Goal: Transaction & Acquisition: Purchase product/service

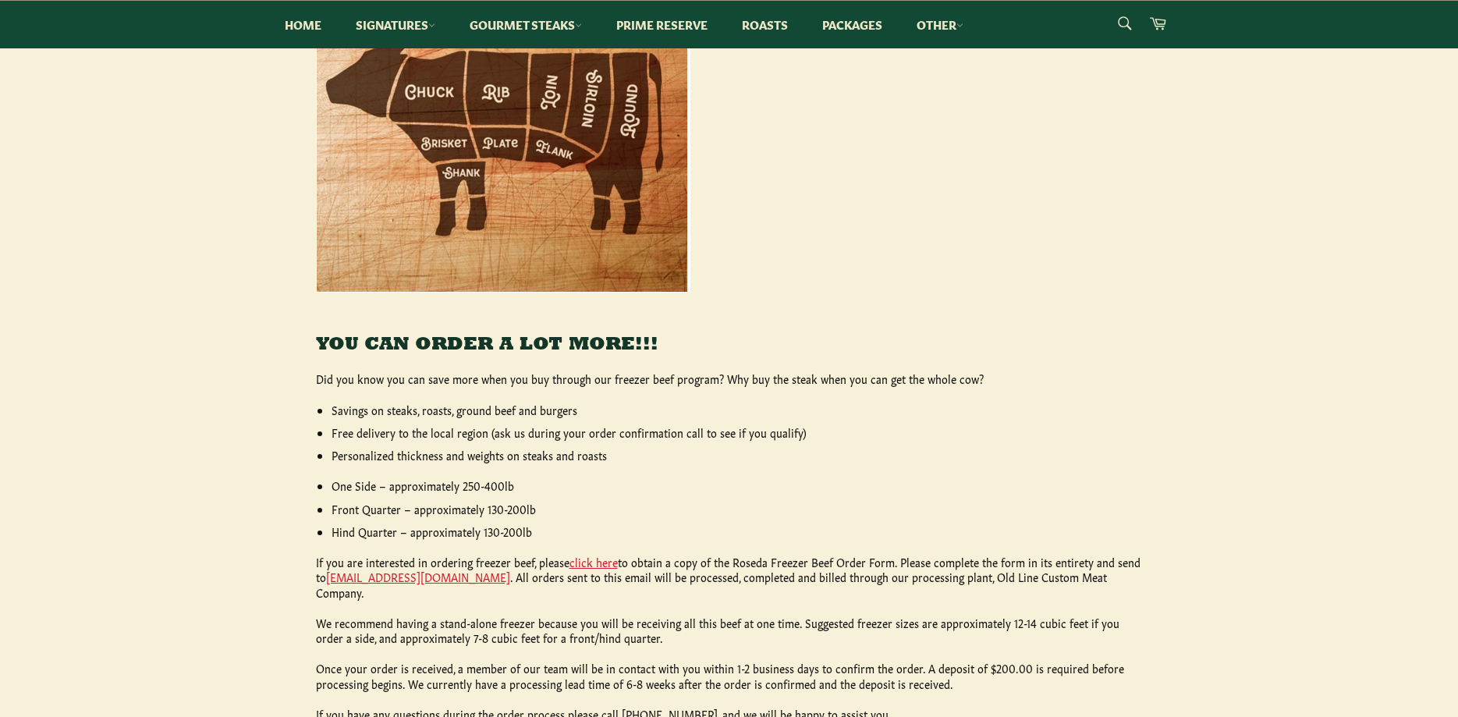
scroll to position [239, 0]
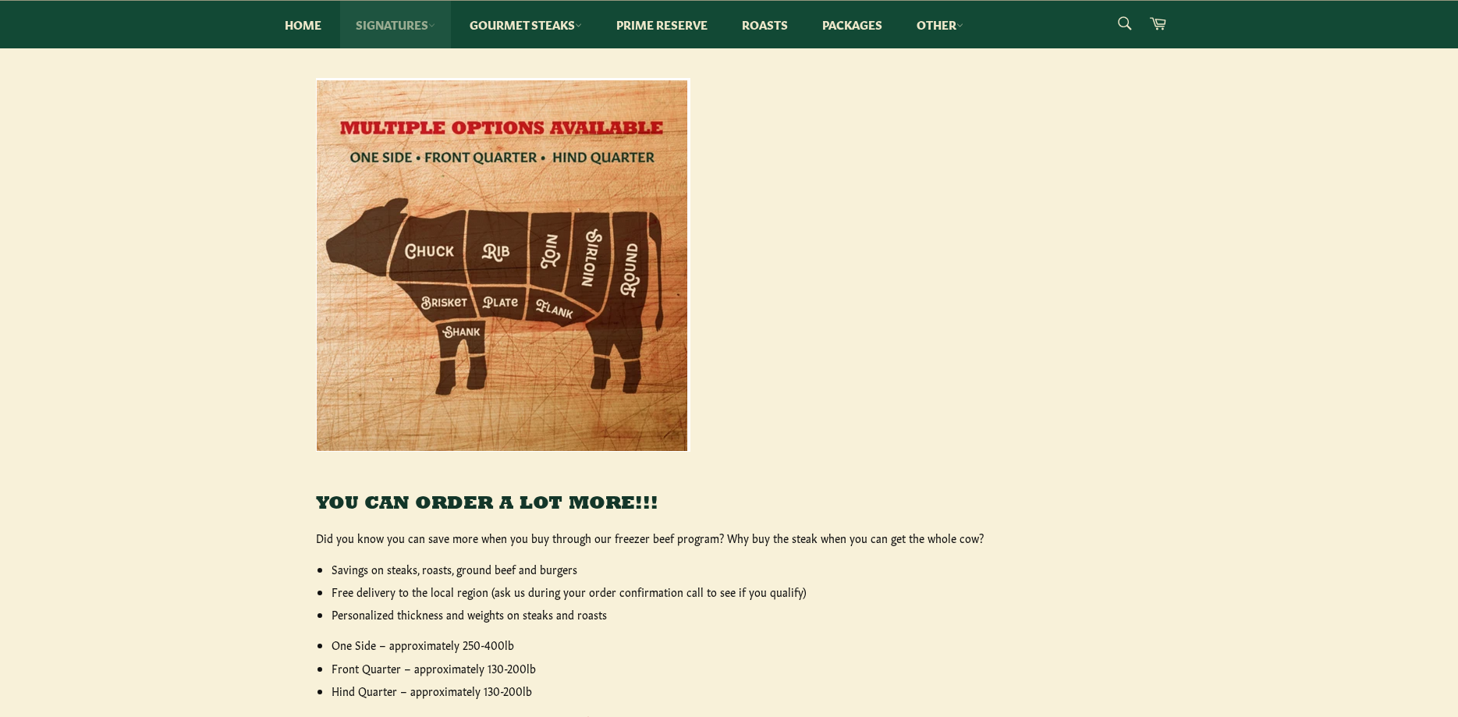
click at [397, 27] on link "Signatures" at bounding box center [395, 25] width 111 height 48
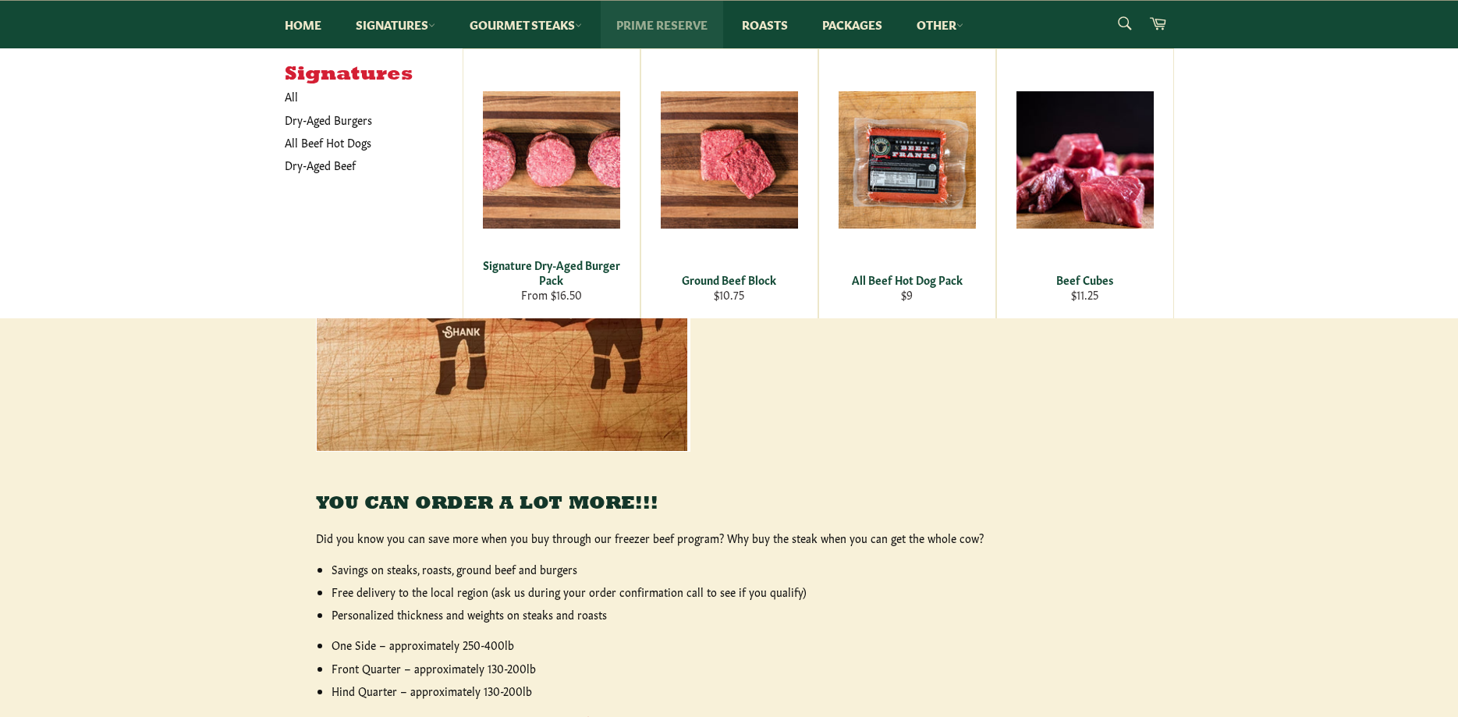
click at [674, 19] on link "Prime Reserve" at bounding box center [662, 25] width 122 height 48
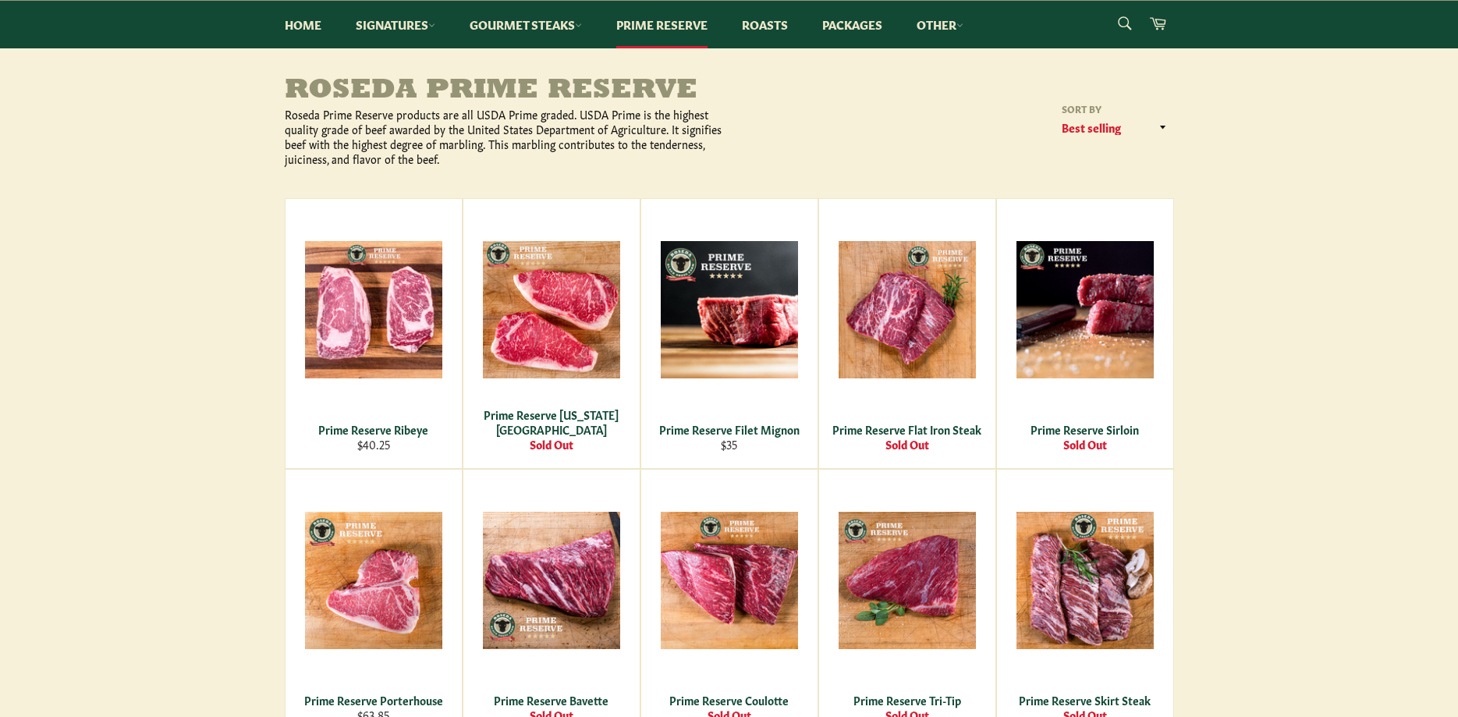
scroll to position [239, 0]
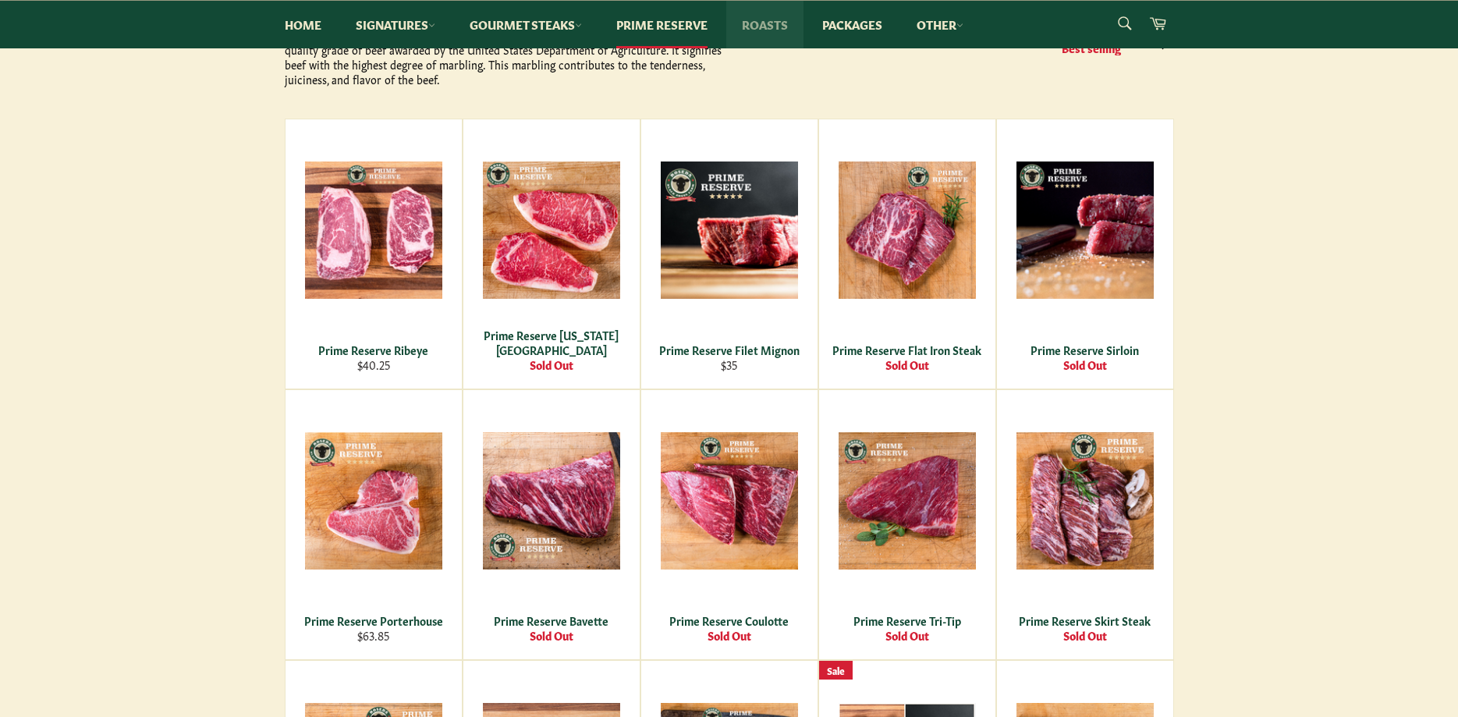
click at [776, 23] on link "Roasts" at bounding box center [764, 25] width 77 height 48
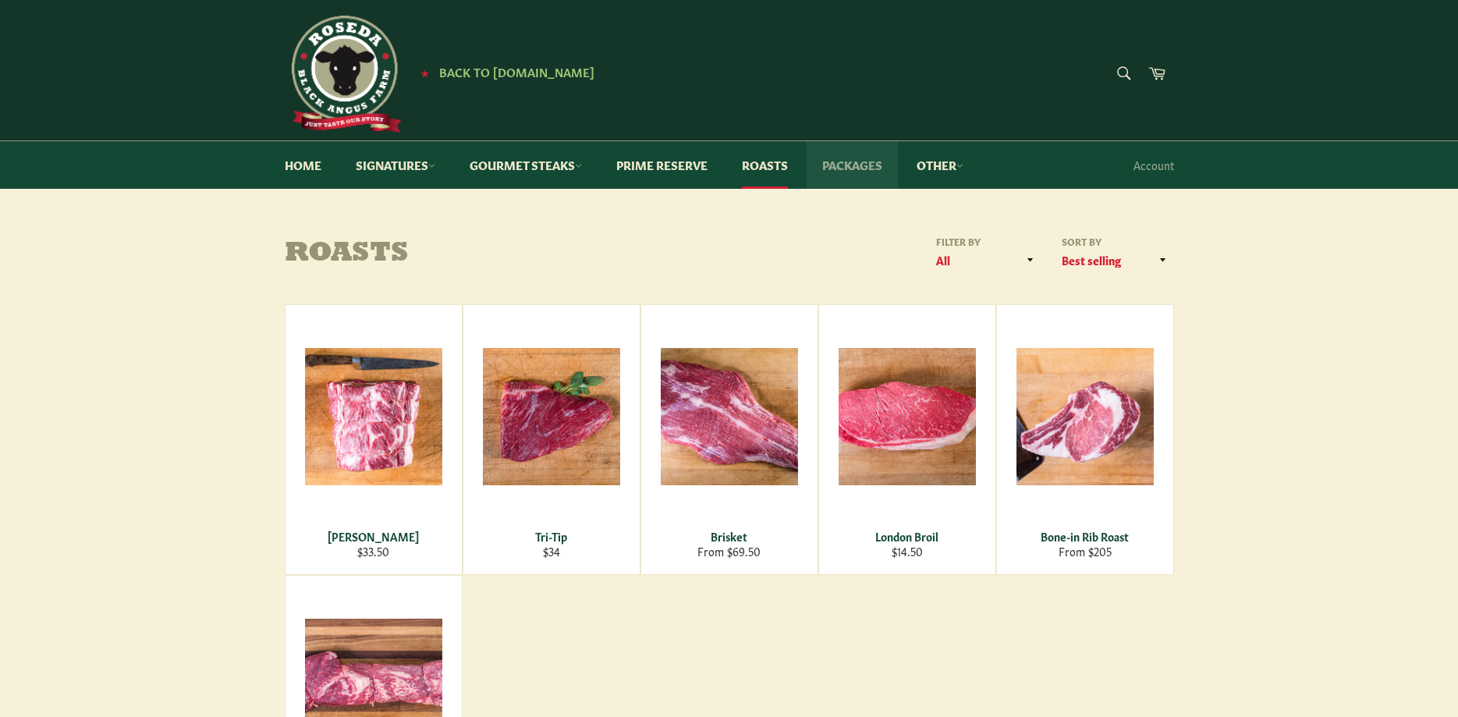
click at [843, 165] on link "Packages" at bounding box center [852, 165] width 91 height 48
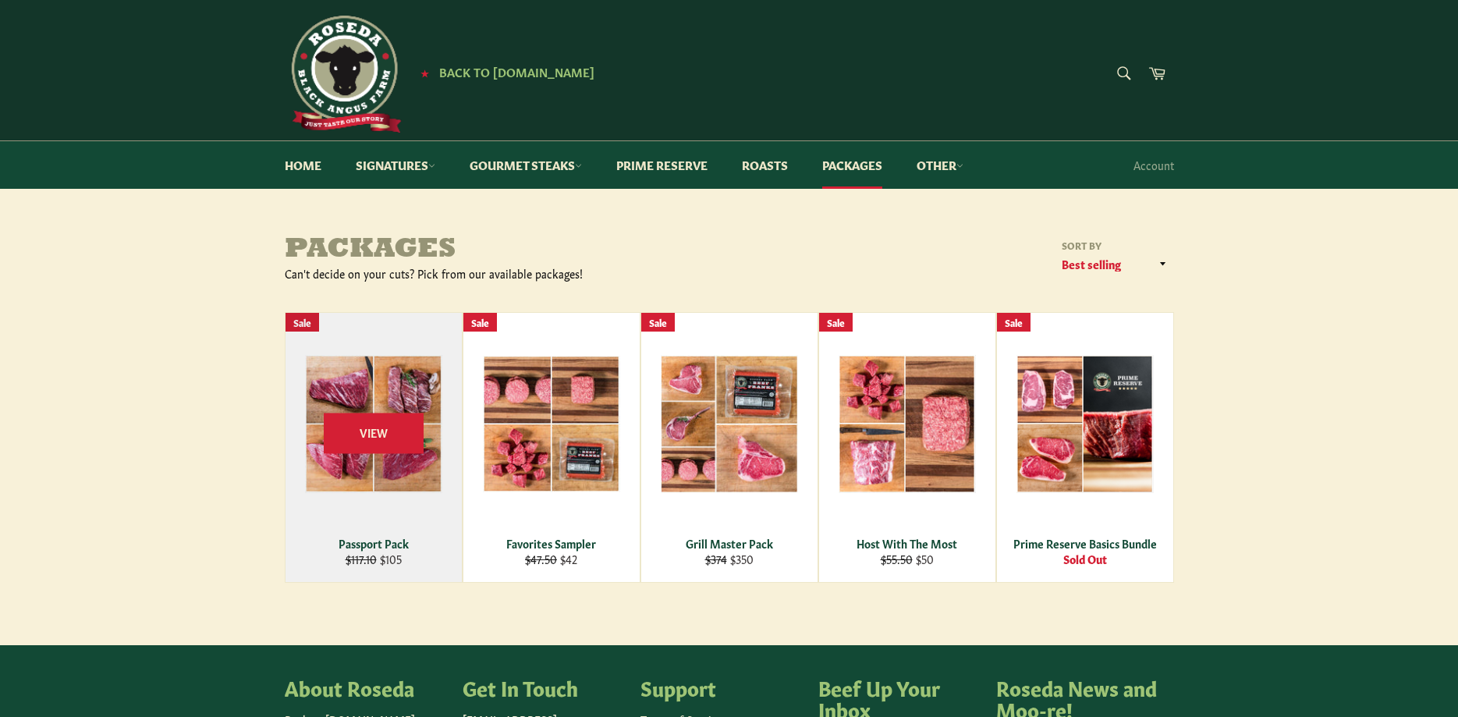
click at [419, 480] on div "View" at bounding box center [374, 447] width 176 height 269
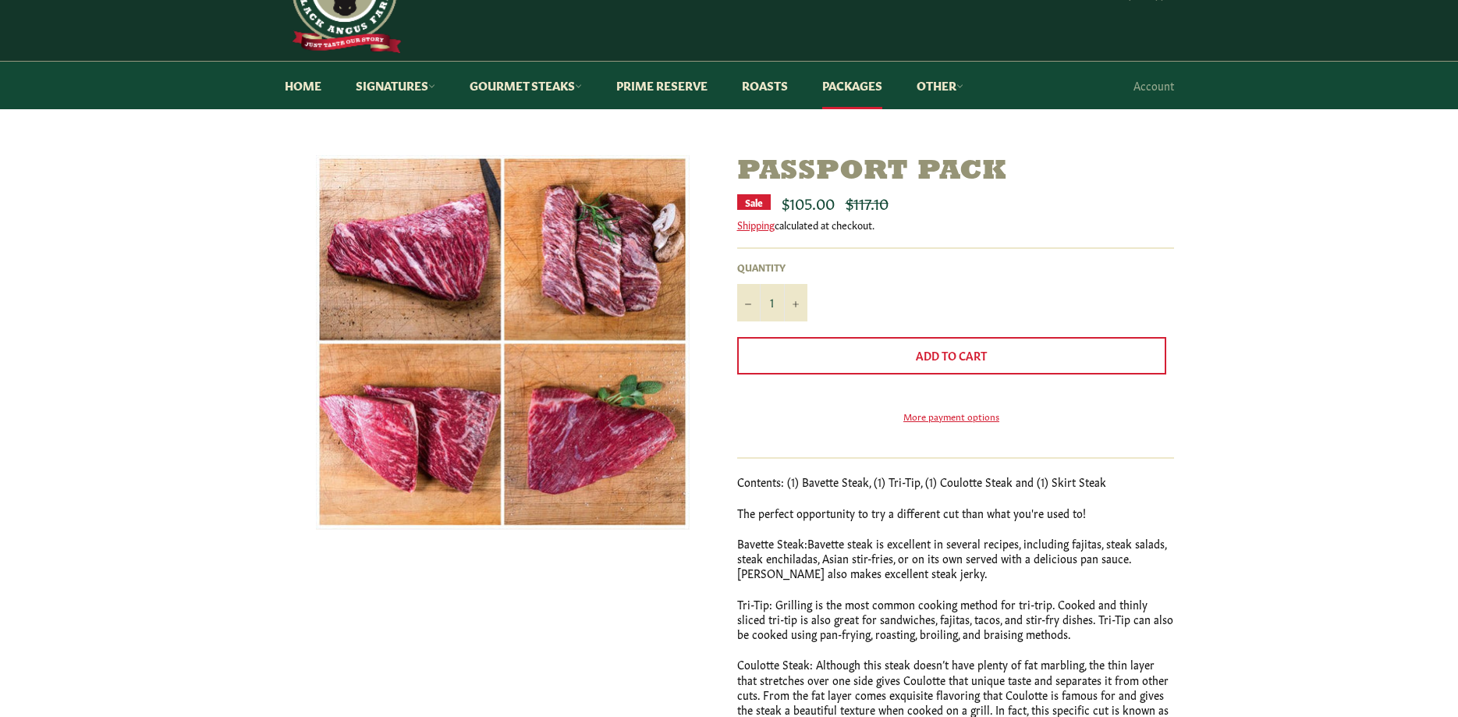
scroll to position [159, 0]
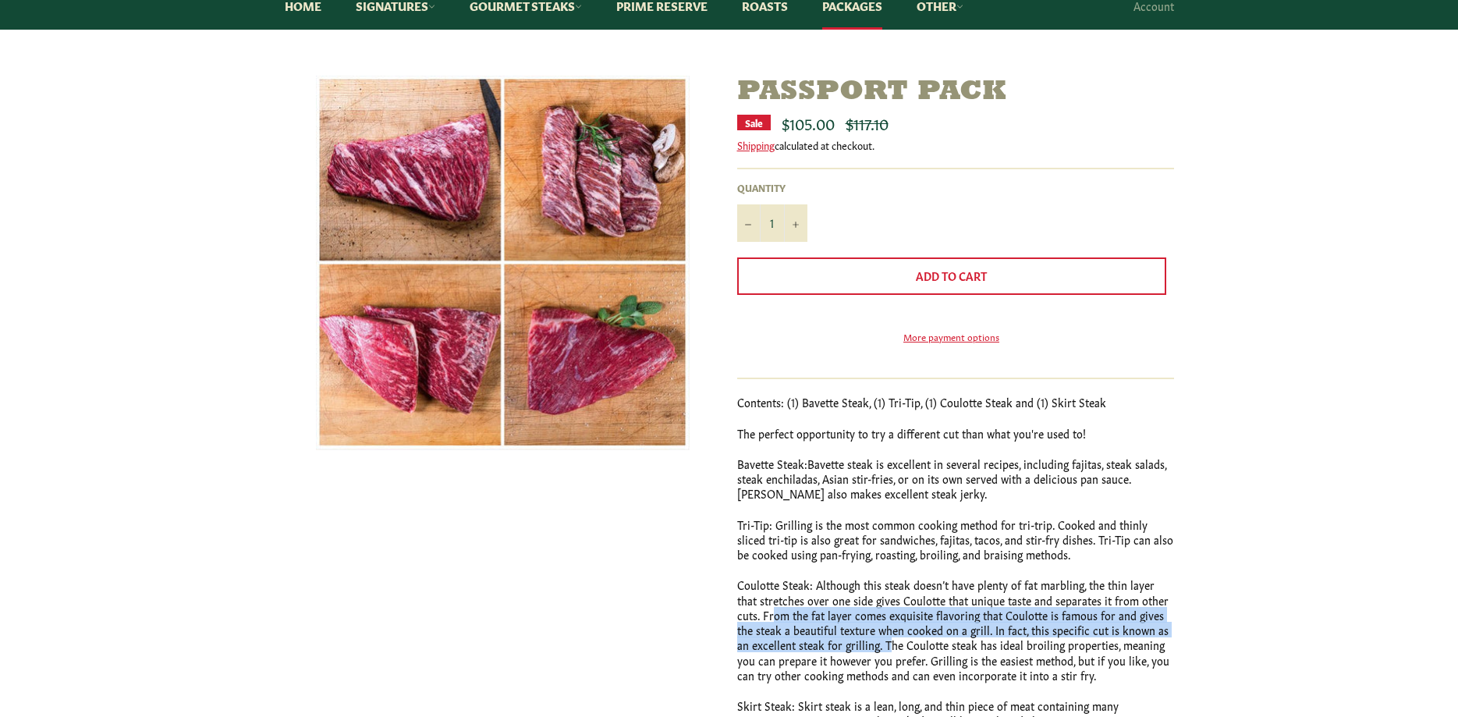
drag, startPoint x: 747, startPoint y: 645, endPoint x: 871, endPoint y: 674, distance: 128.1
click at [871, 674] on p "Coulotte Steak: Although this steak doesn’t have plenty of fat marbling, the th…" at bounding box center [955, 629] width 437 height 105
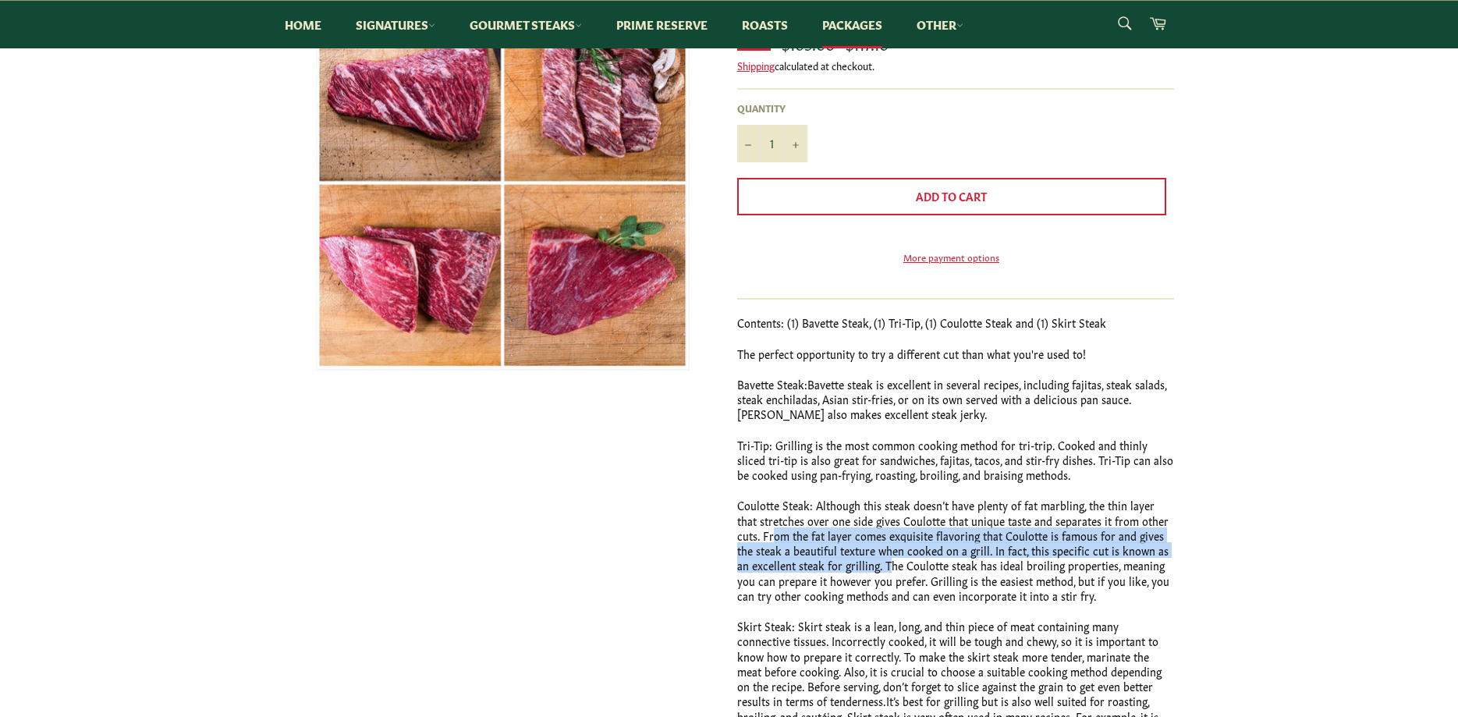
scroll to position [318, 0]
